Goal: Navigation & Orientation: Understand site structure

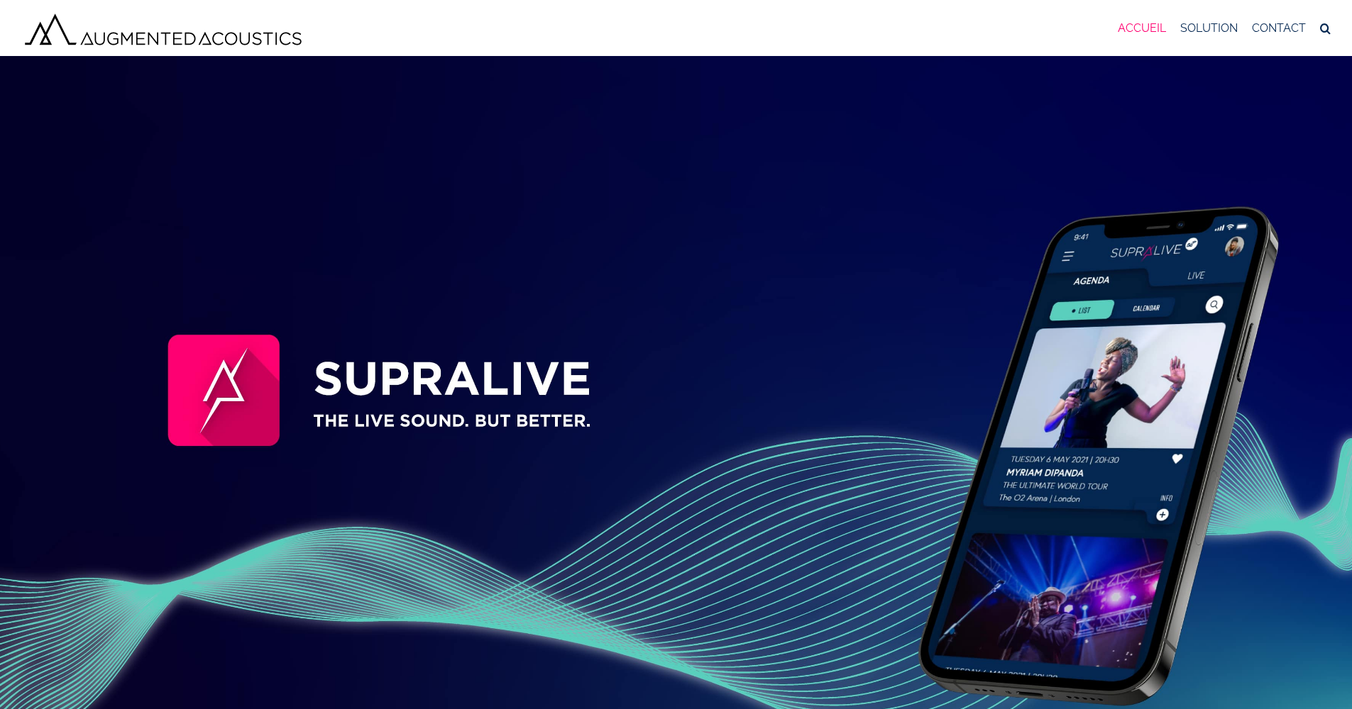
scroll to position [6, 0]
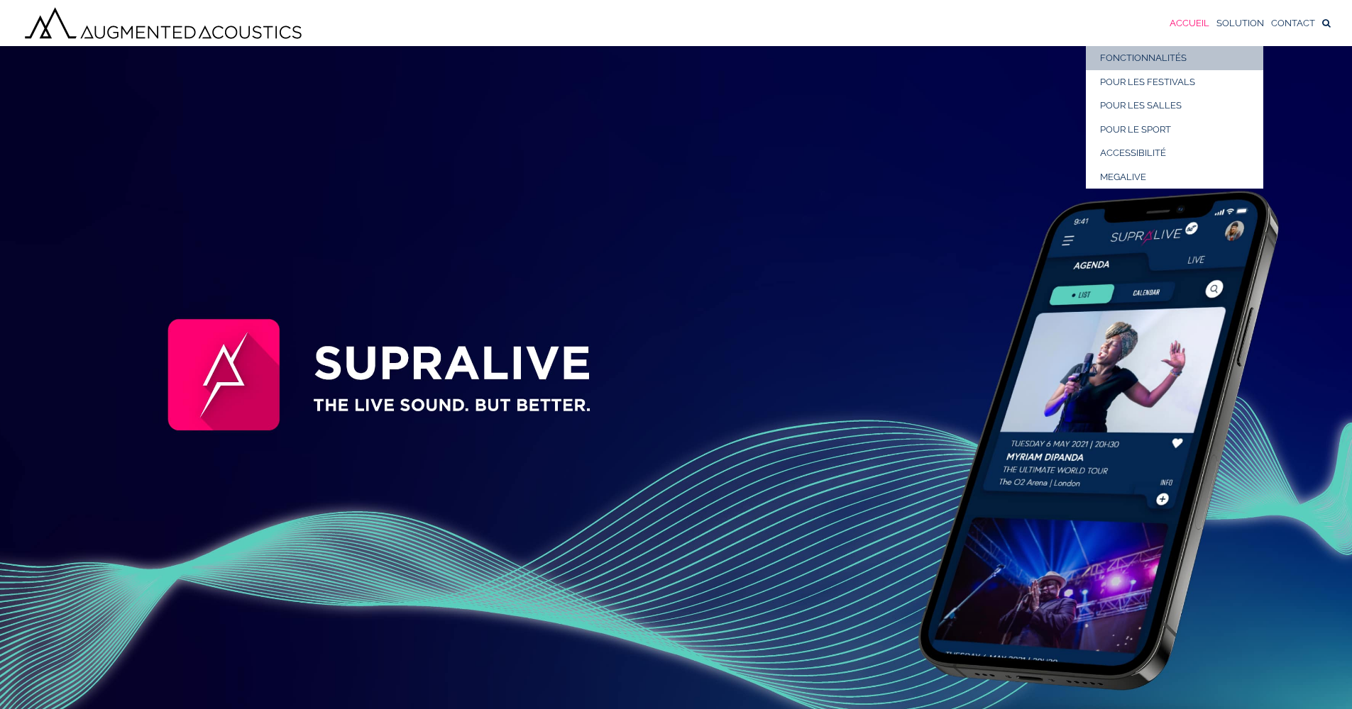
click at [1173, 58] on span "FONCTIONNALITÉS" at bounding box center [1143, 58] width 87 height 11
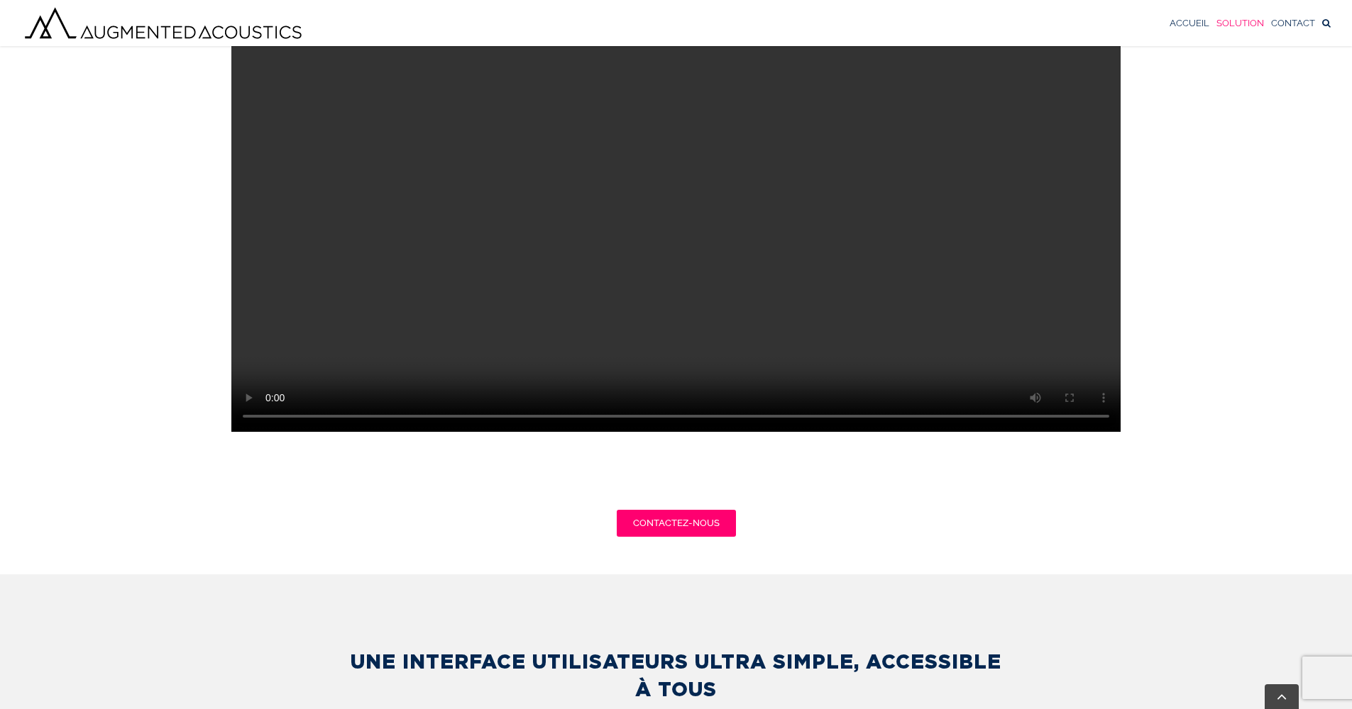
scroll to position [929, 0]
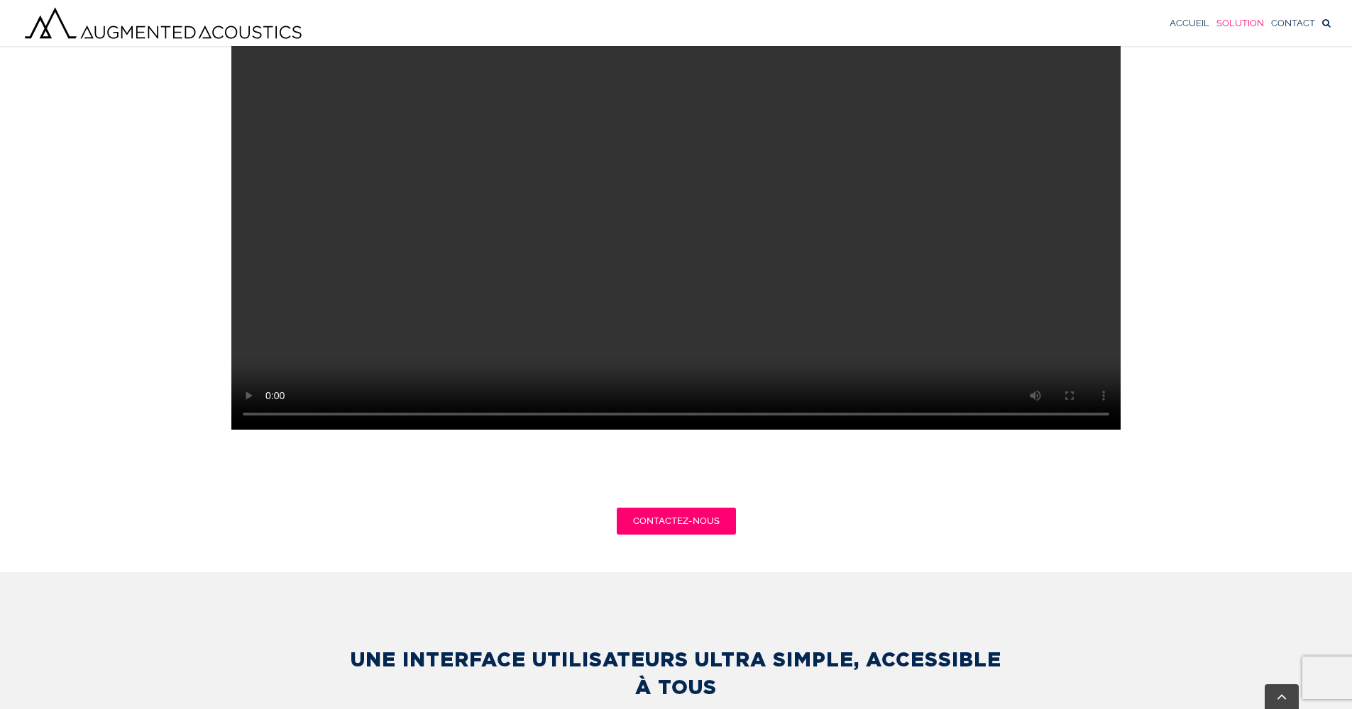
click at [790, 361] on video "Sorry, your browser doesn't support embedded videos." at bounding box center [675, 207] width 889 height 445
click at [1072, 430] on video "Sorry, your browser doesn't support embedded videos." at bounding box center [675, 207] width 889 height 445
click at [270, 430] on video "Sorry, your browser doesn't support embedded videos." at bounding box center [675, 207] width 889 height 445
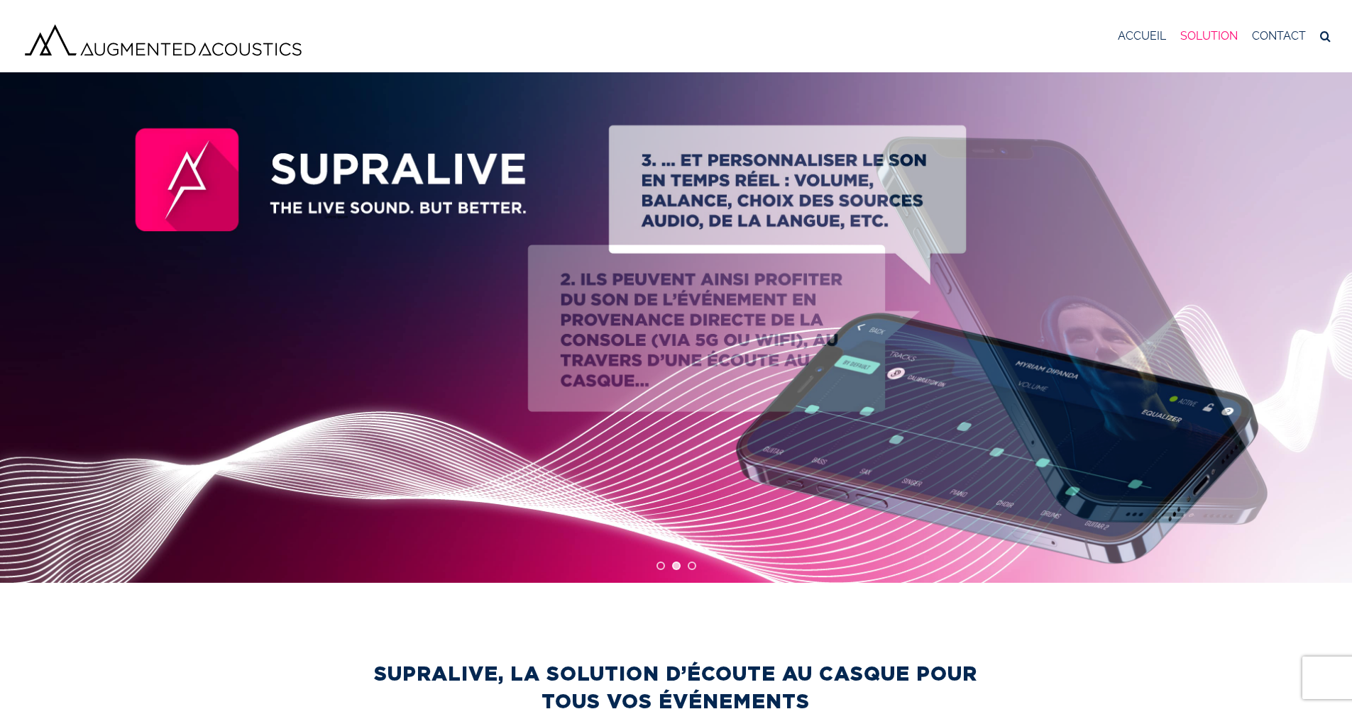
scroll to position [0, 0]
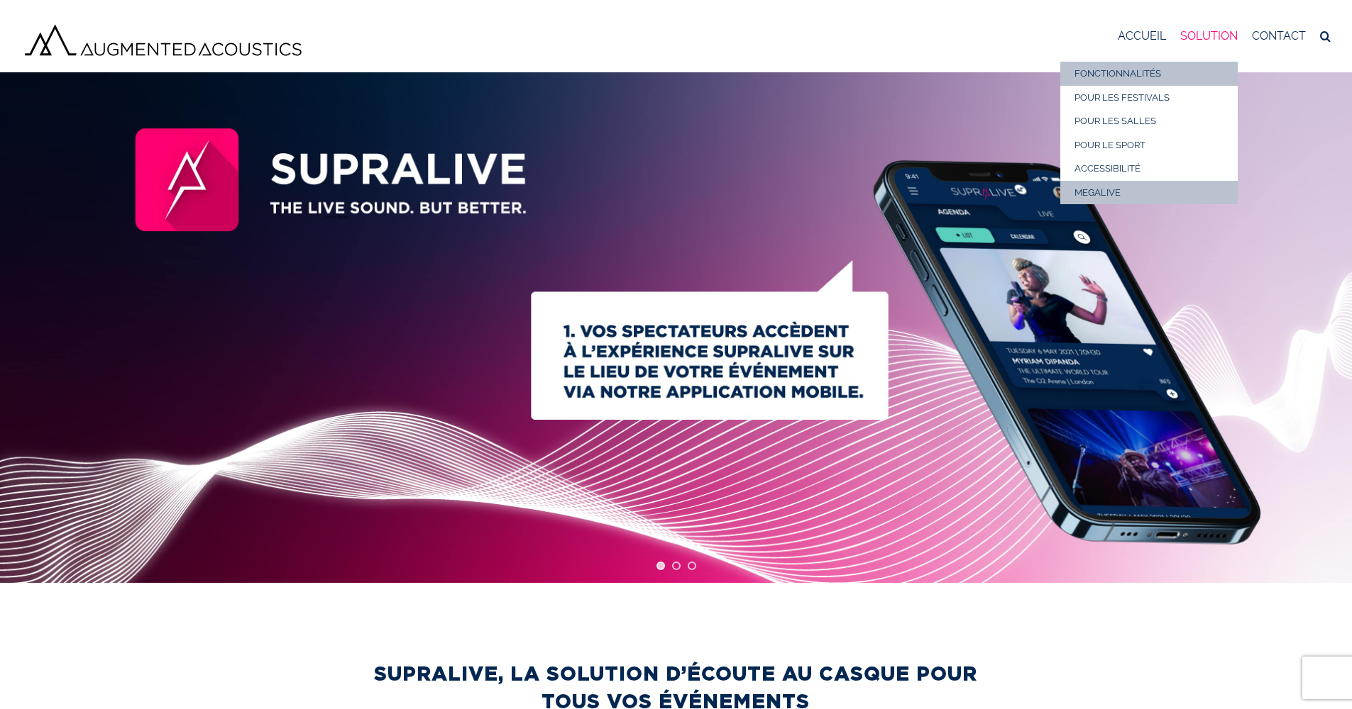
click at [1100, 192] on span "MEGALIVE" at bounding box center [1097, 192] width 46 height 11
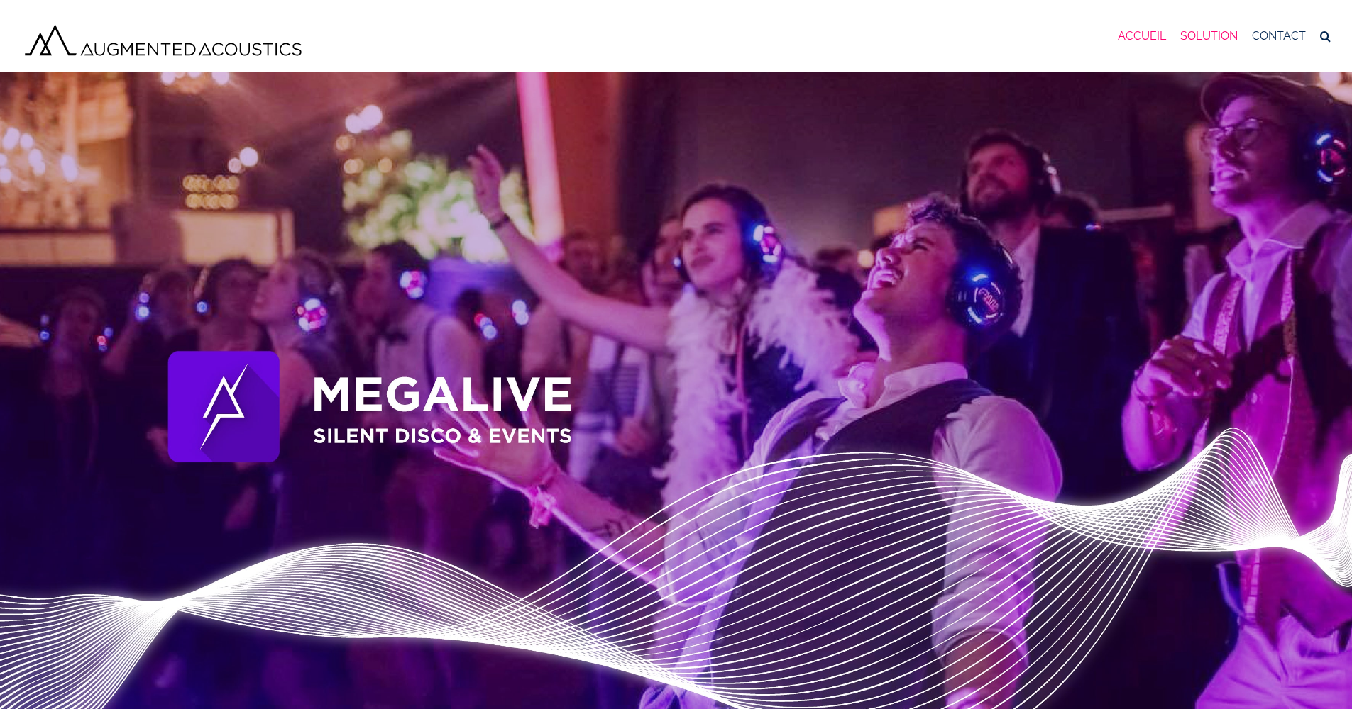
click at [1137, 33] on span "ACCUEIL" at bounding box center [1141, 36] width 48 height 11
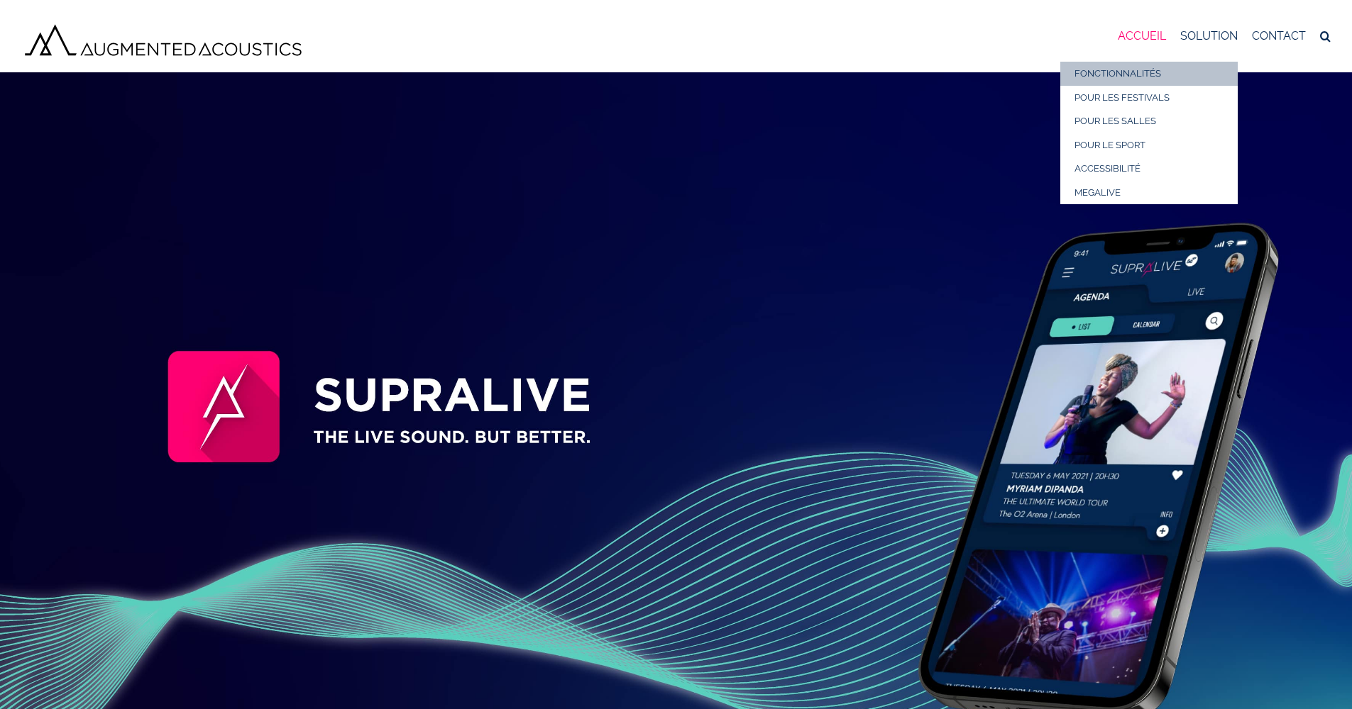
click at [1136, 74] on span "FONCTIONNALITÉS" at bounding box center [1117, 73] width 87 height 11
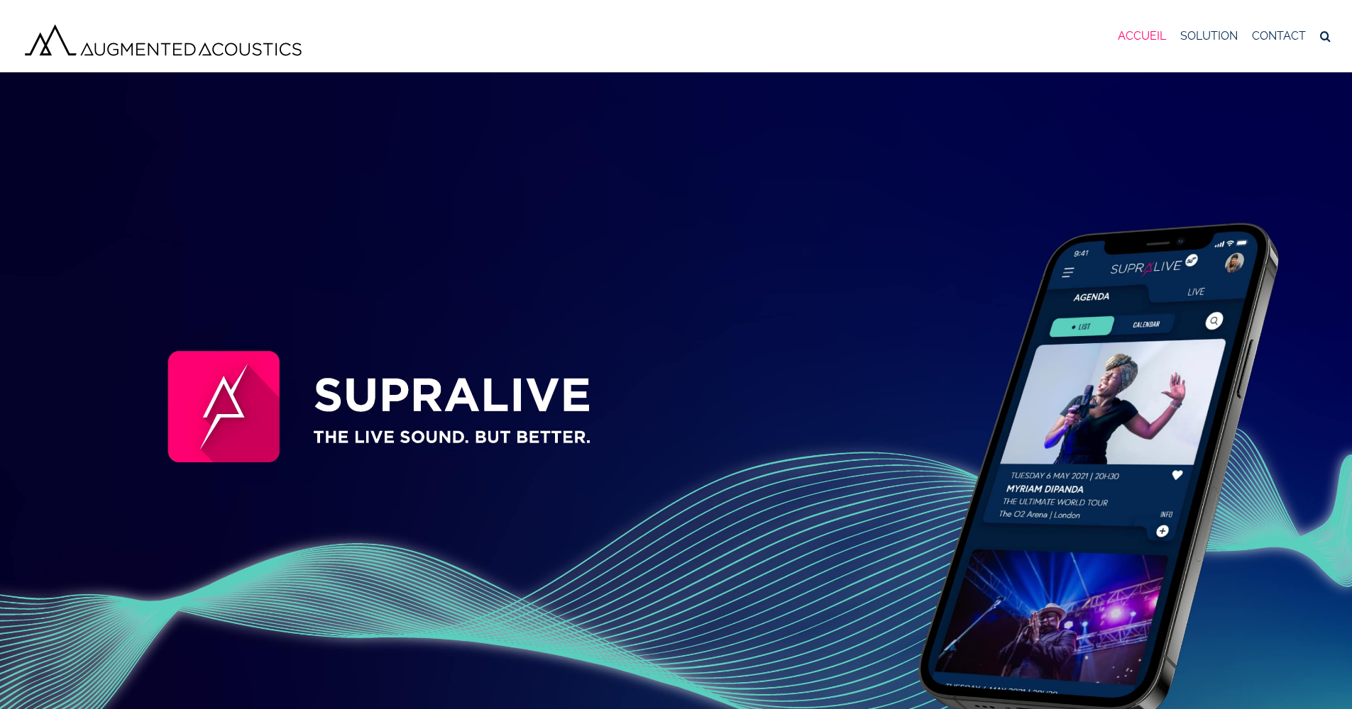
click at [1147, 37] on span "ACCUEIL" at bounding box center [1141, 36] width 48 height 11
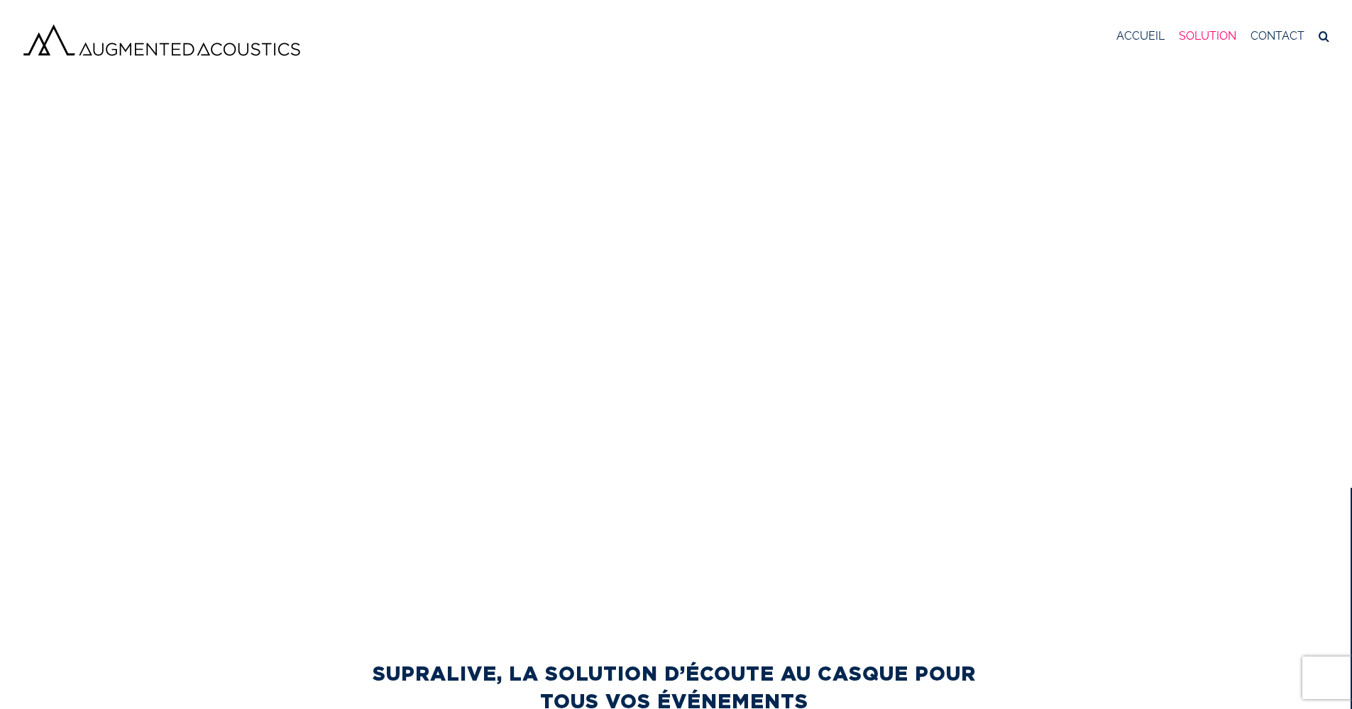
scroll to position [0, 1]
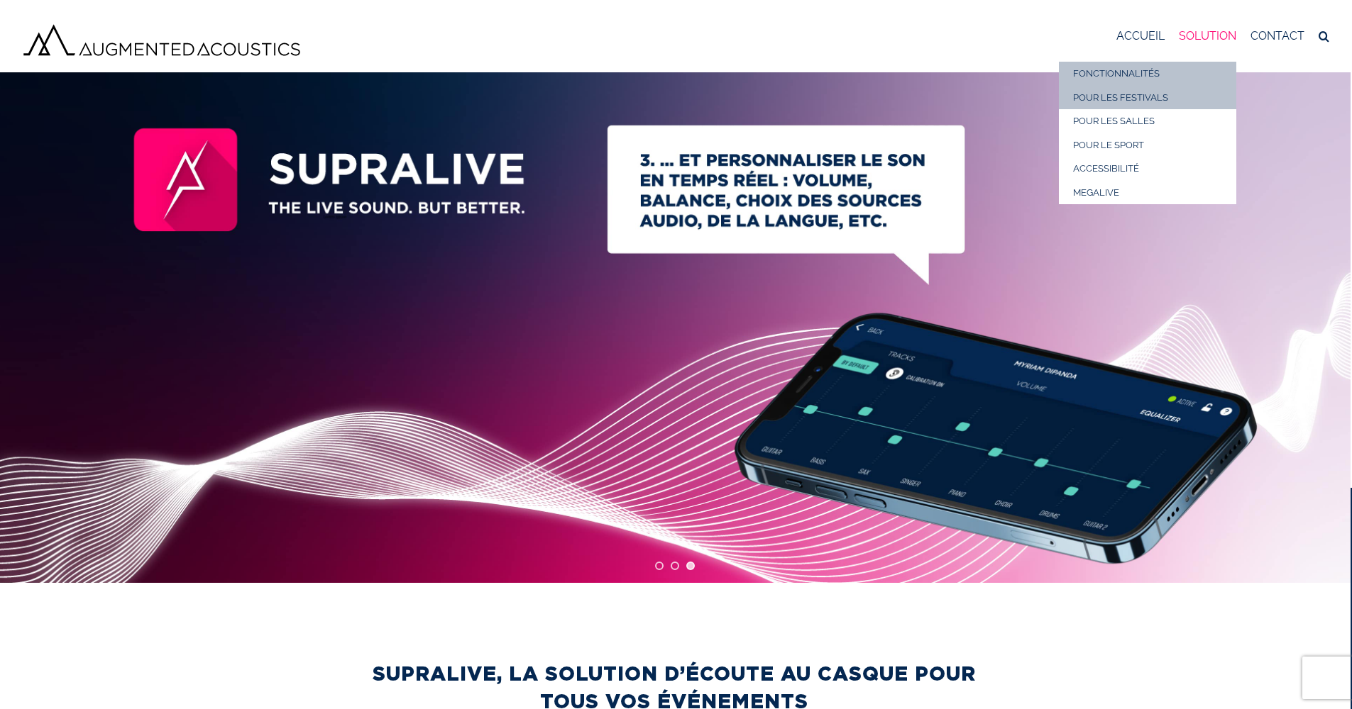
click at [1151, 92] on span "POUR LES FESTIVALS" at bounding box center [1120, 97] width 95 height 11
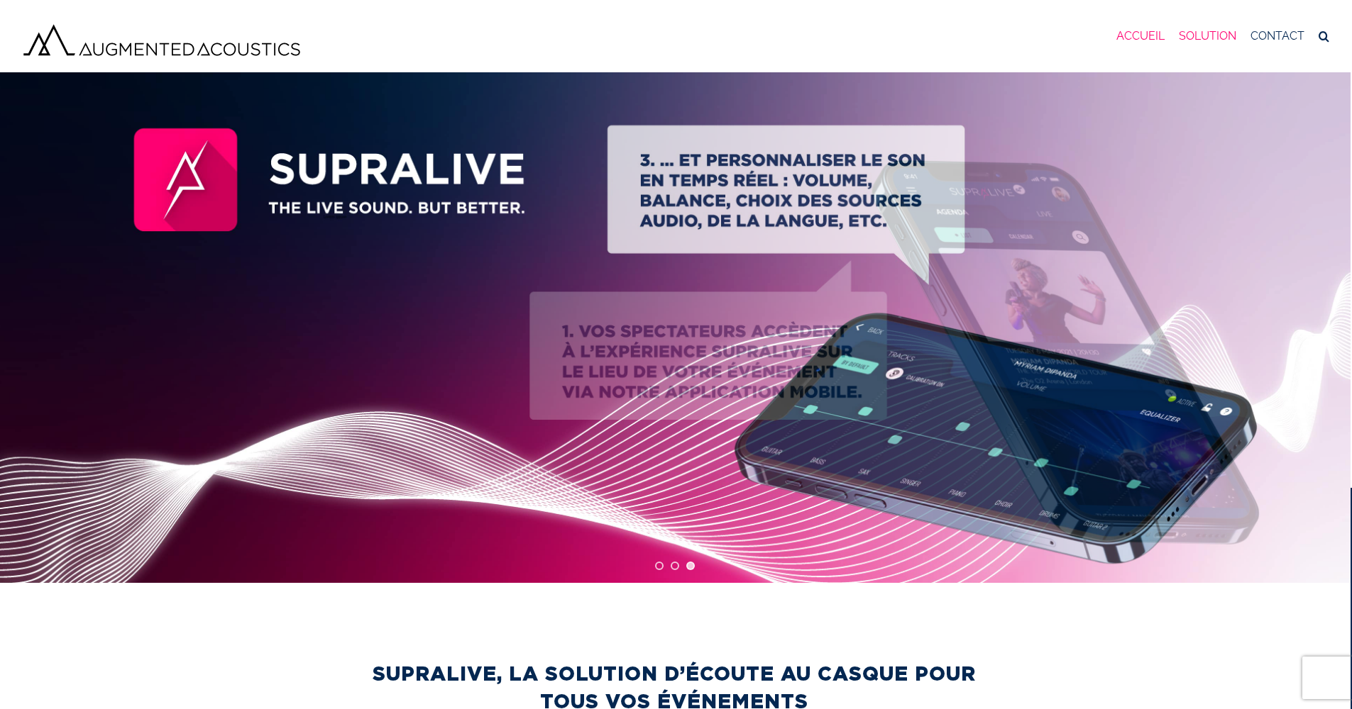
click at [1143, 33] on span "ACCUEIL" at bounding box center [1140, 36] width 48 height 11
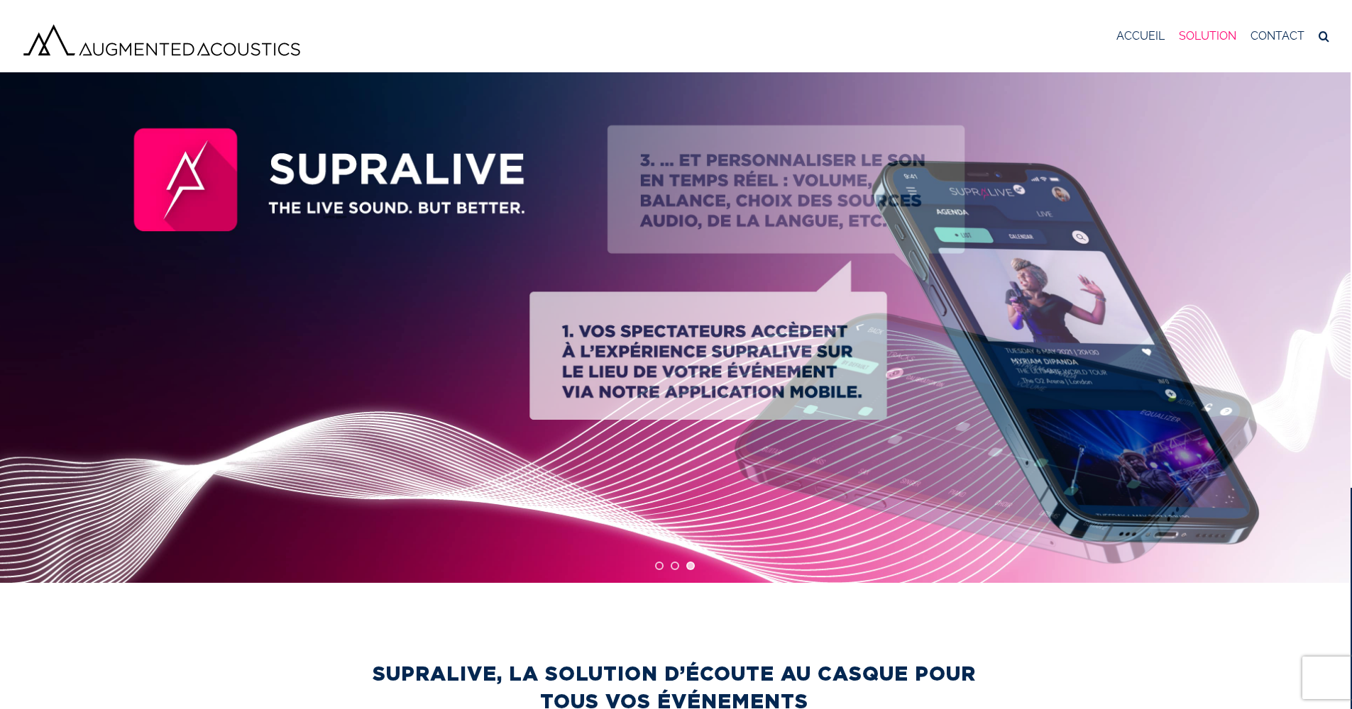
click at [1205, 37] on span "SOLUTION" at bounding box center [1206, 36] width 57 height 11
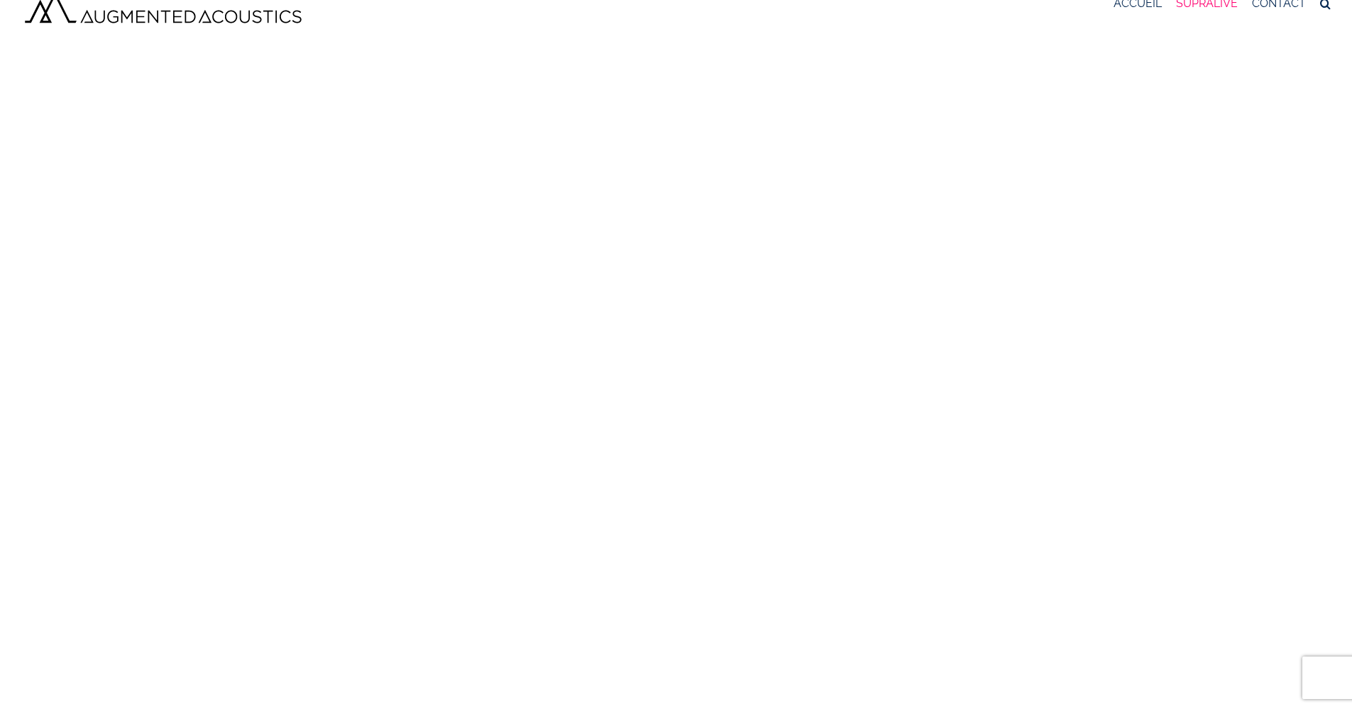
scroll to position [10, 0]
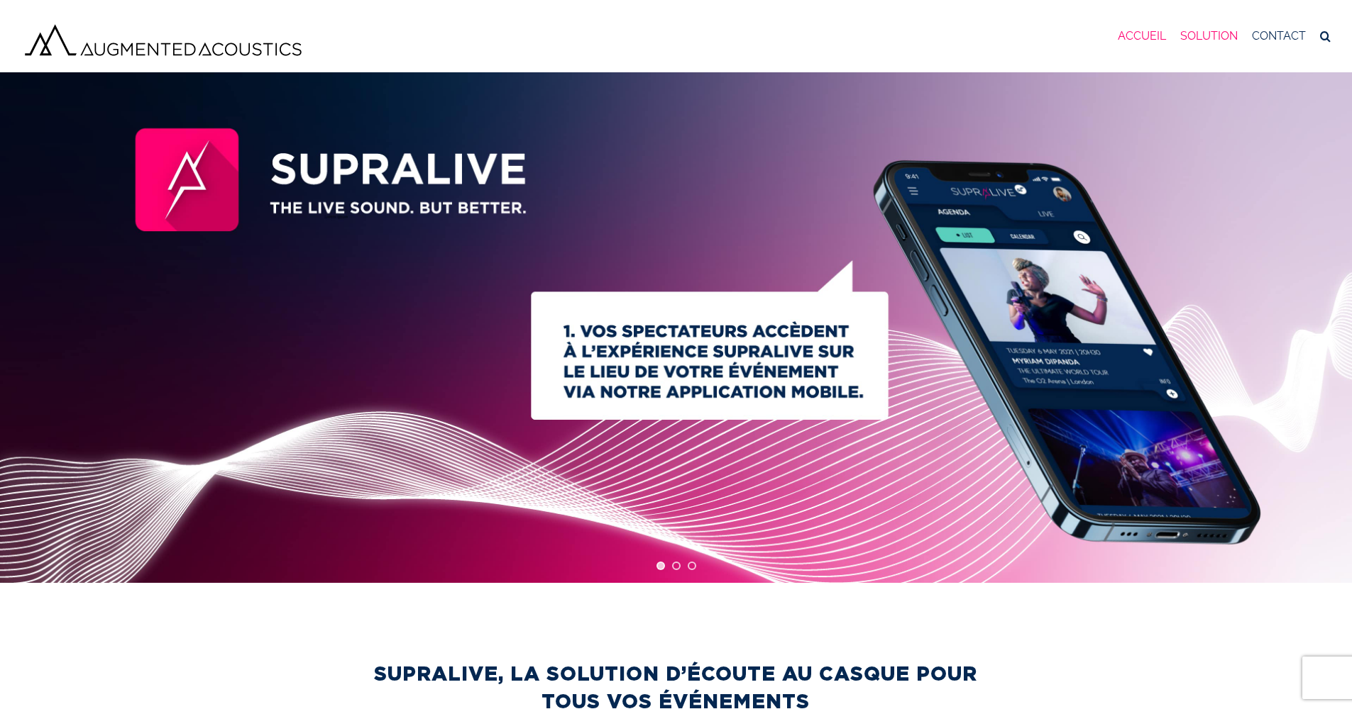
click at [1142, 31] on span "ACCUEIL" at bounding box center [1141, 36] width 48 height 11
